Goal: Task Accomplishment & Management: Use online tool/utility

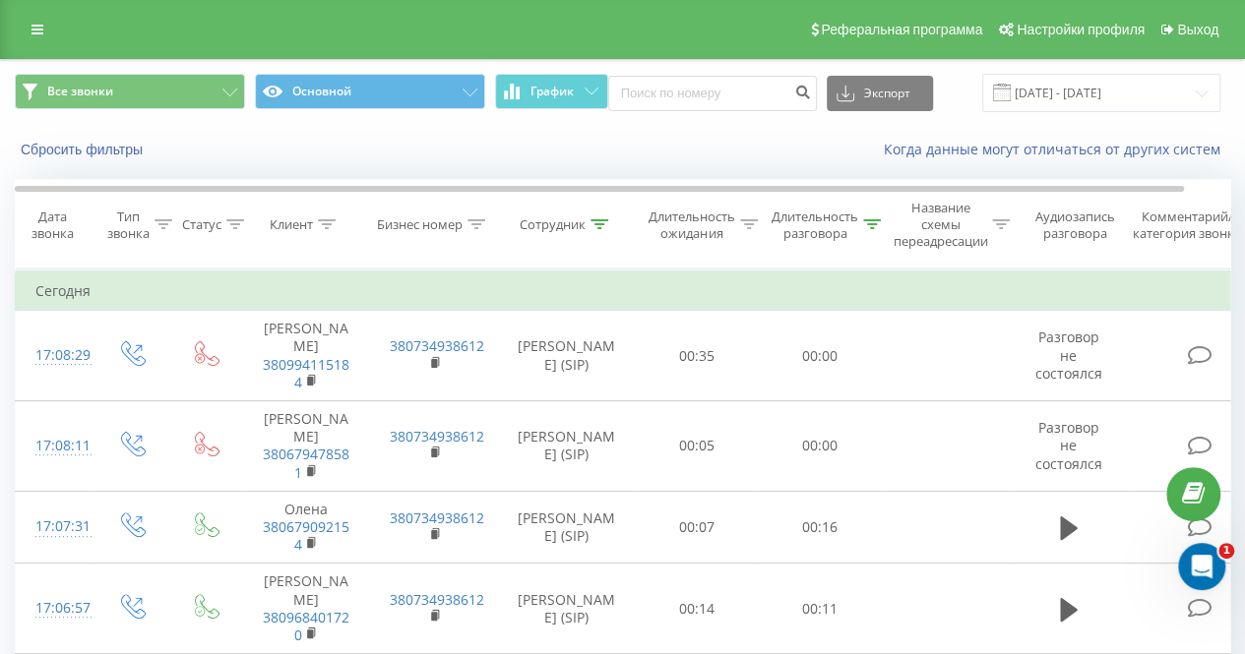
click at [608, 213] on th "Сотрудник" at bounding box center [567, 225] width 138 height 90
click at [598, 223] on icon at bounding box center [599, 224] width 18 height 10
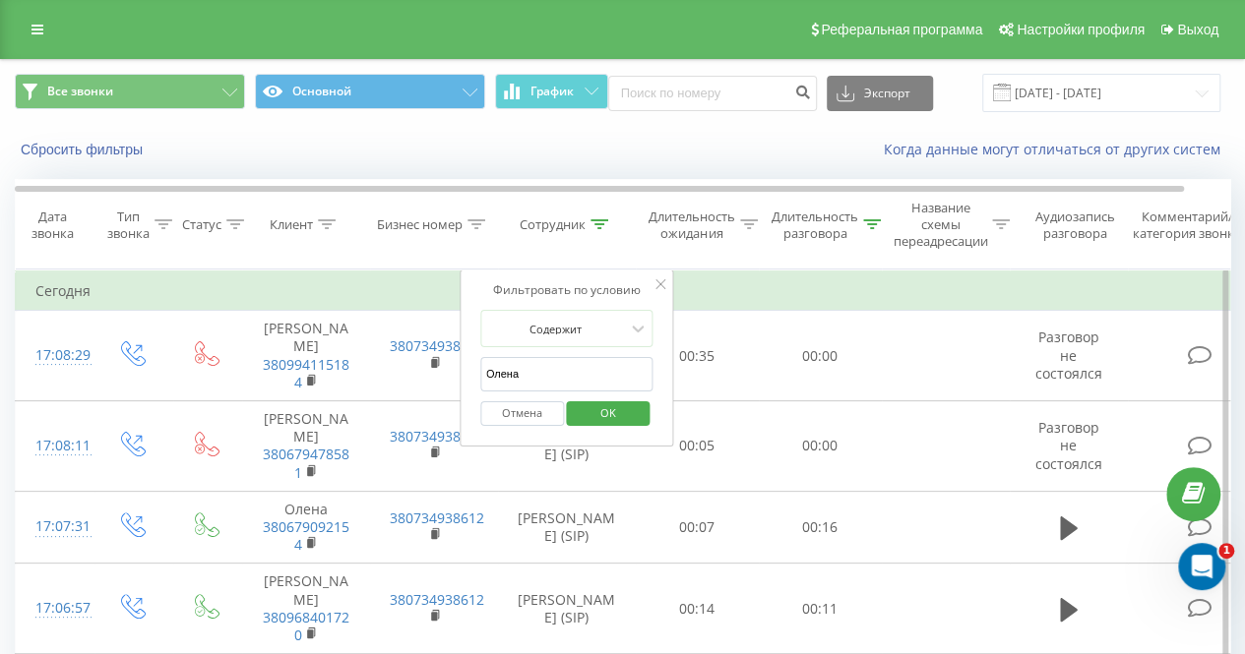
click at [579, 363] on input "Олена" at bounding box center [566, 374] width 173 height 34
type input "[PERSON_NAME]"
click at [605, 406] on span "OK" at bounding box center [608, 413] width 55 height 31
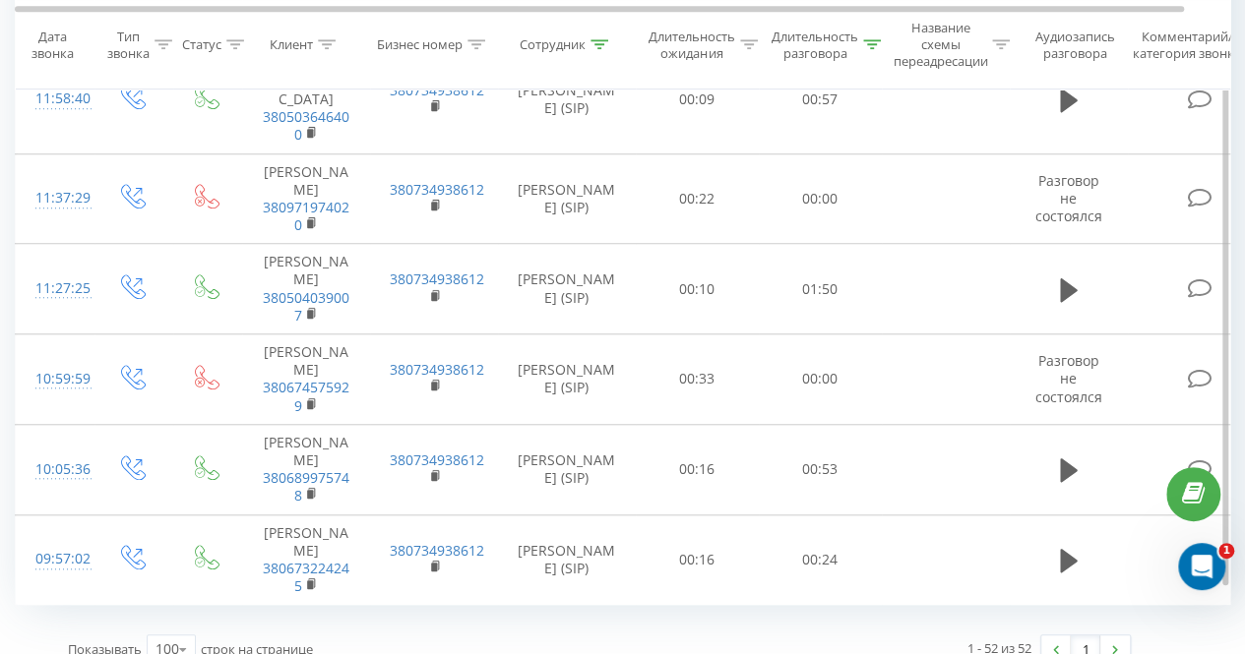
scroll to position [4427, 0]
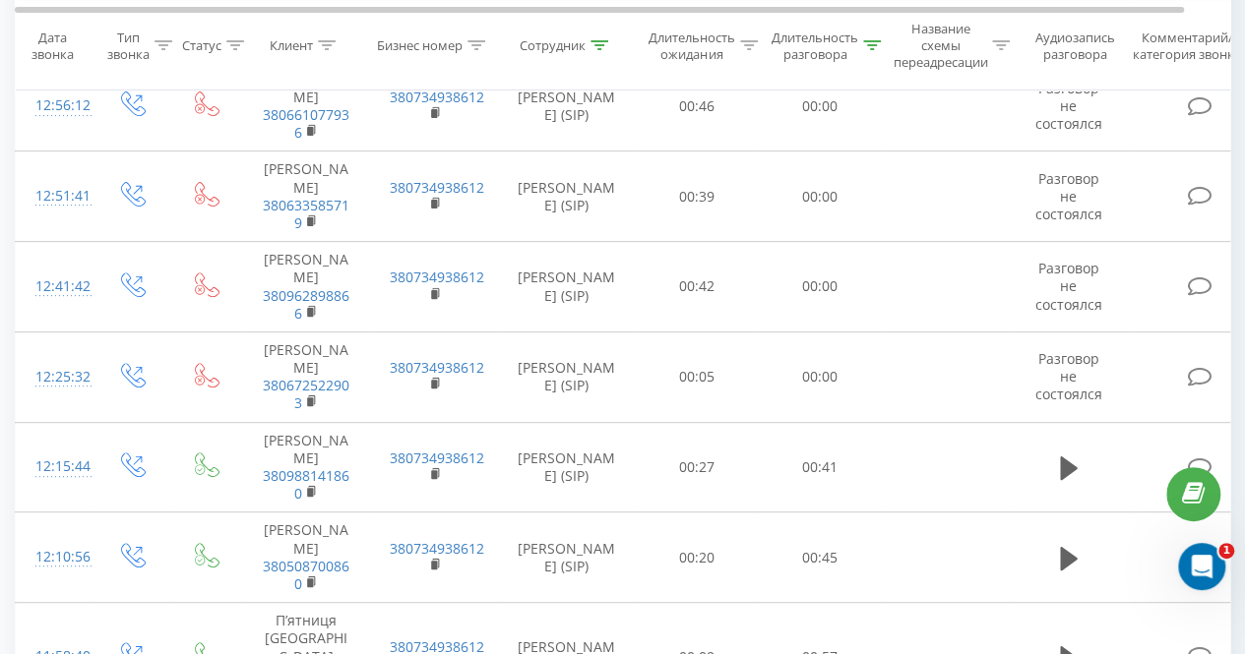
scroll to position [4517, 0]
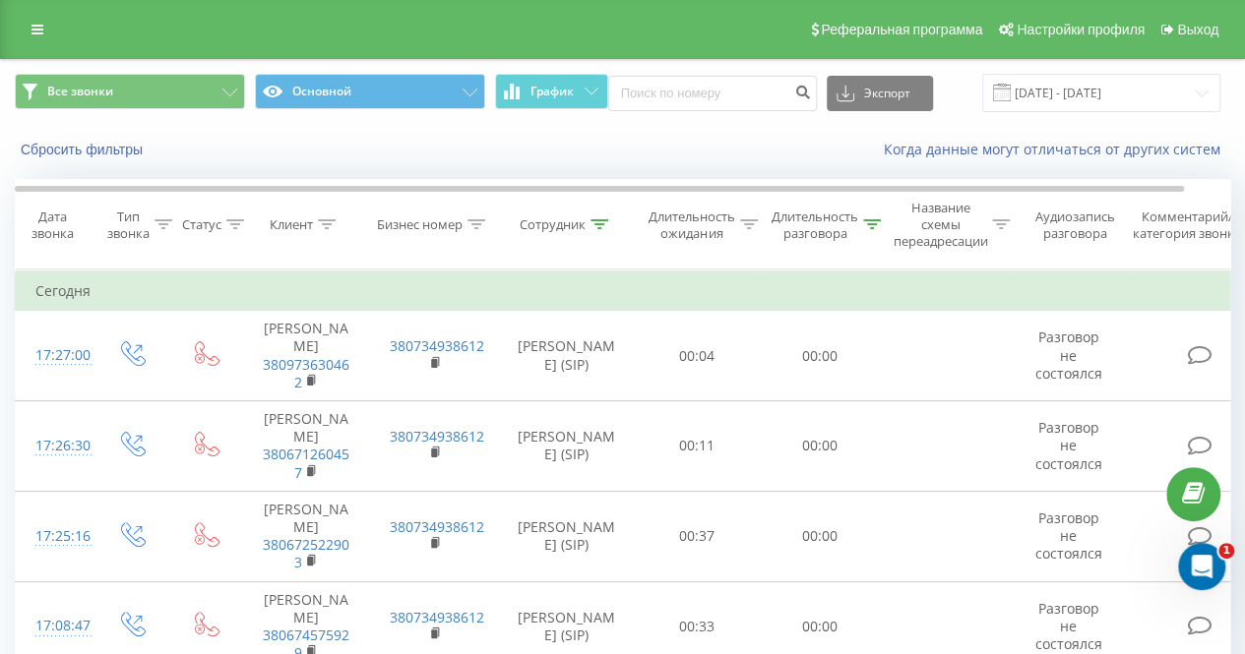
click at [599, 225] on icon at bounding box center [599, 224] width 18 height 10
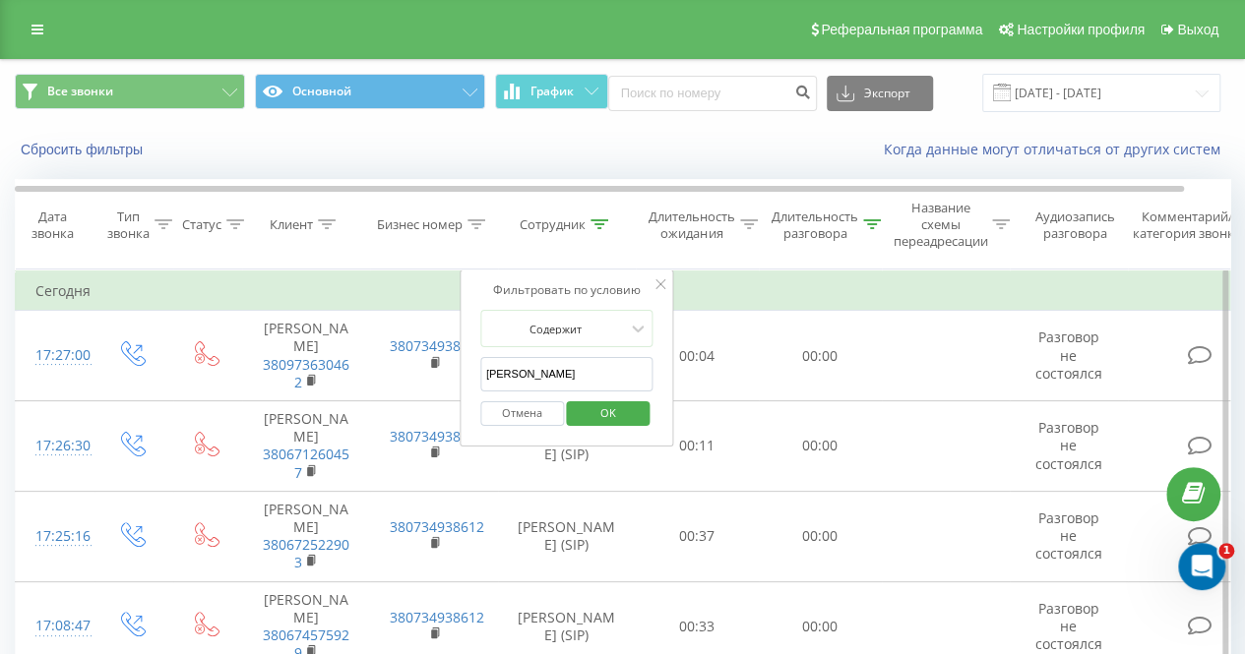
click at [557, 376] on input "[PERSON_NAME]" at bounding box center [566, 374] width 173 height 34
type input "Олена"
click at [634, 414] on span "OK" at bounding box center [608, 413] width 55 height 31
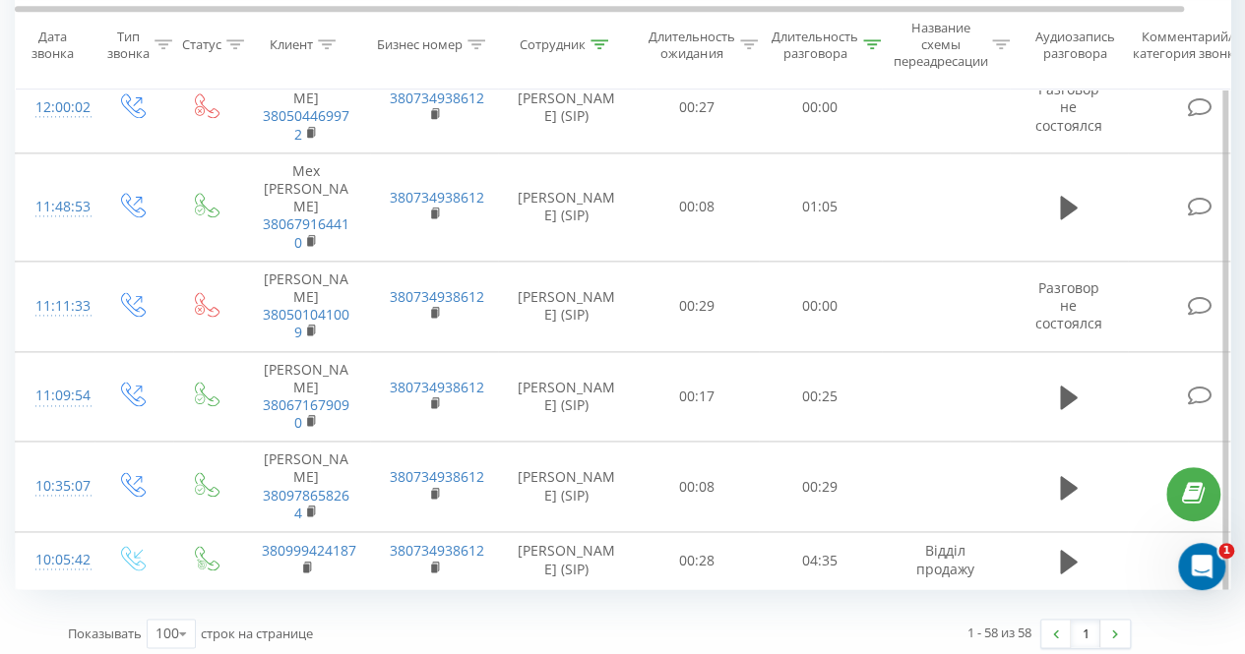
scroll to position [4985, 0]
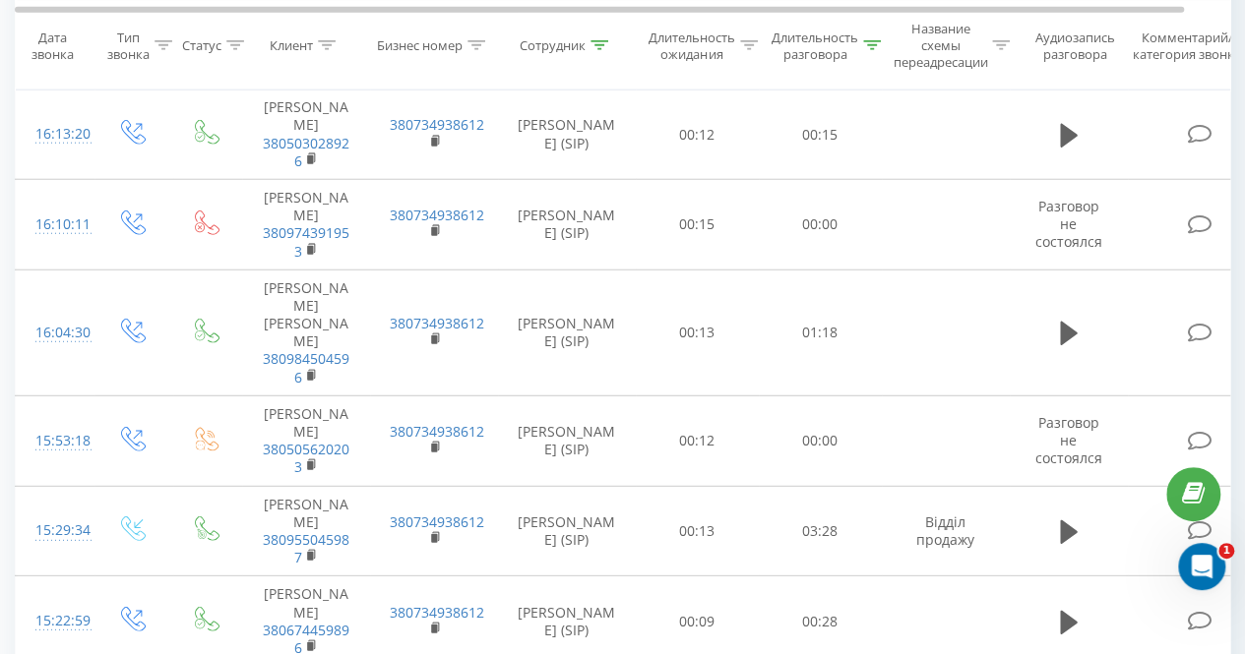
scroll to position [1728, 0]
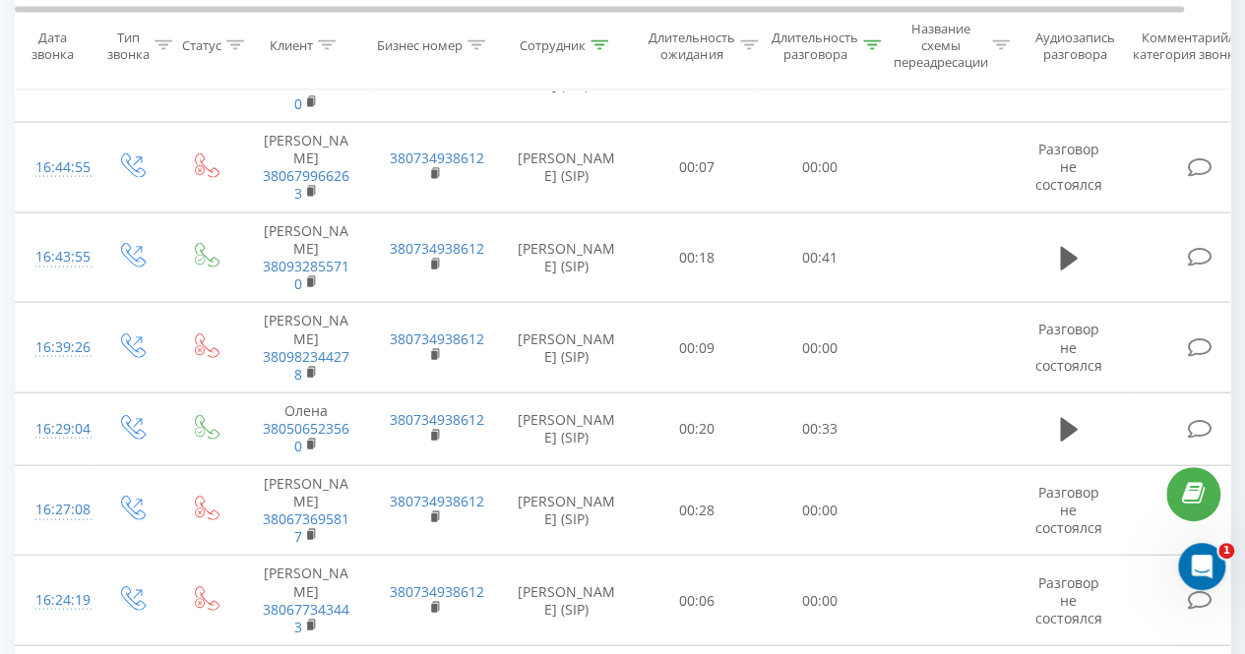
scroll to position [1614, 0]
